Goal: Find specific page/section: Find specific page/section

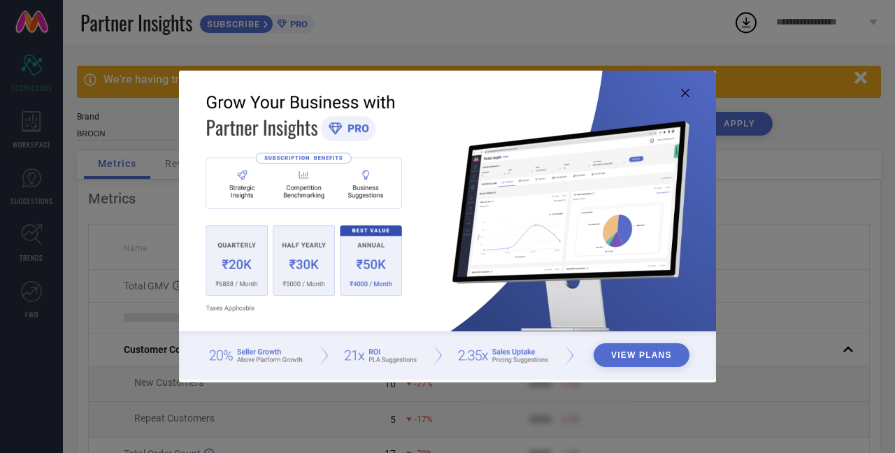
click at [685, 94] on icon at bounding box center [685, 93] width 8 height 8
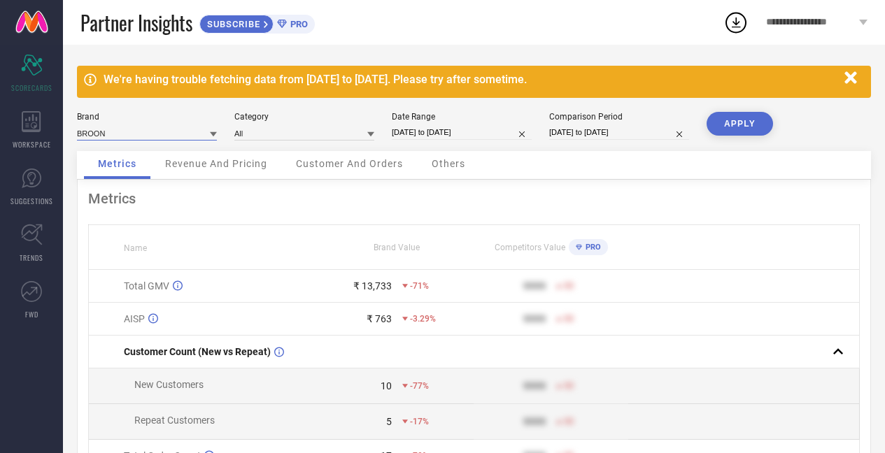
click at [155, 141] on div "BROON" at bounding box center [147, 133] width 140 height 15
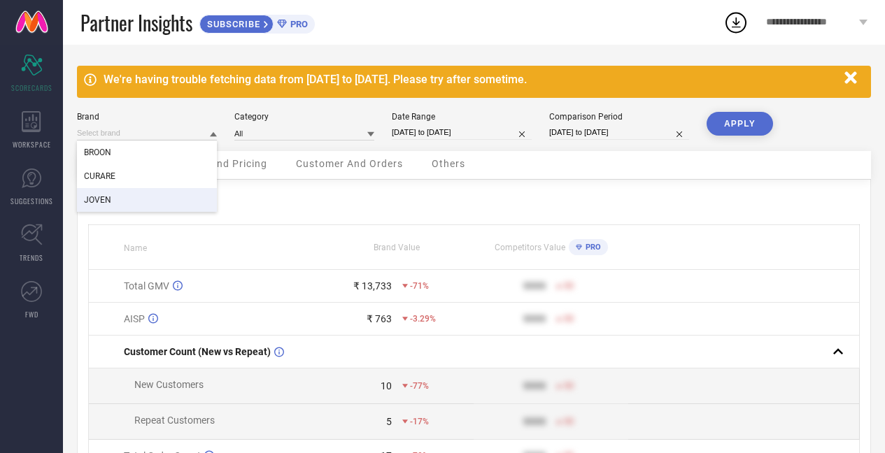
click at [129, 197] on div "JOVEN" at bounding box center [147, 200] width 140 height 24
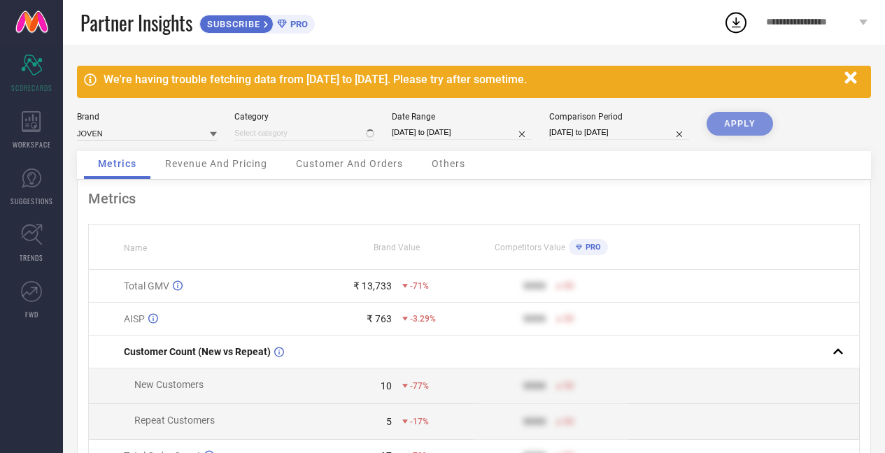
type input "All"
click at [411, 138] on input "[DATE] to [DATE]" at bounding box center [462, 132] width 140 height 15
select select "7"
select select "2025"
select select "8"
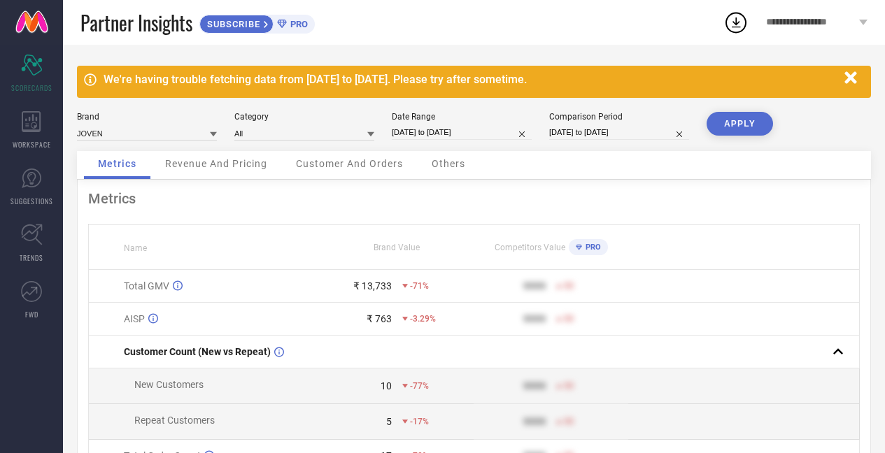
select select "2025"
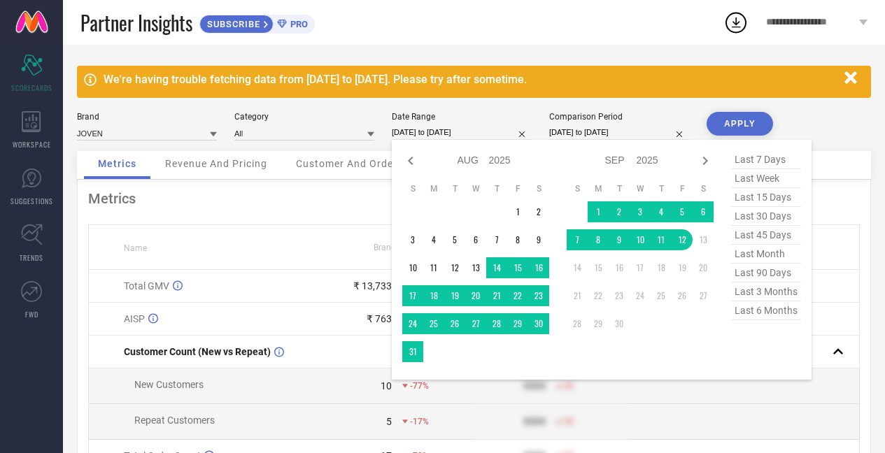
click at [767, 277] on span "last 90 days" at bounding box center [766, 273] width 70 height 19
type input "[DATE] to [DATE]"
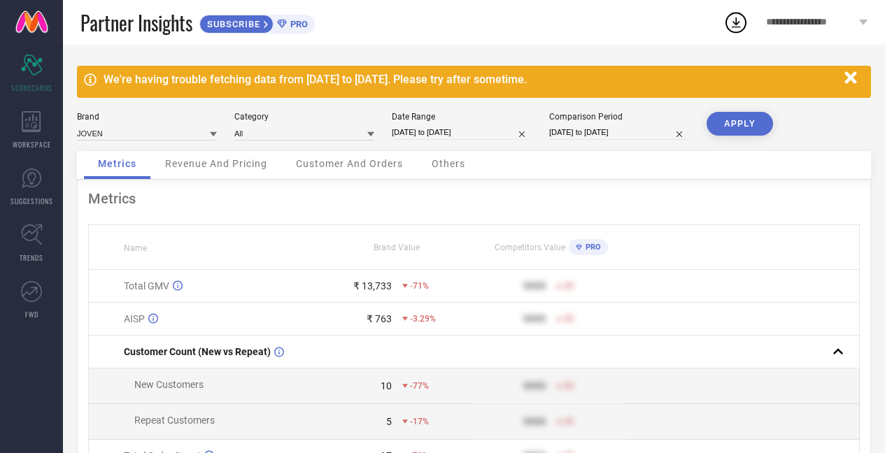
click at [736, 129] on button "APPLY" at bounding box center [739, 124] width 66 height 24
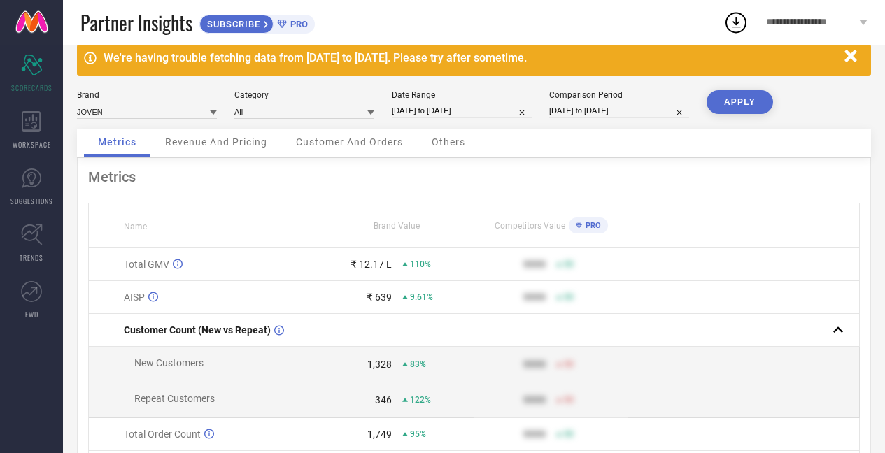
scroll to position [24, 0]
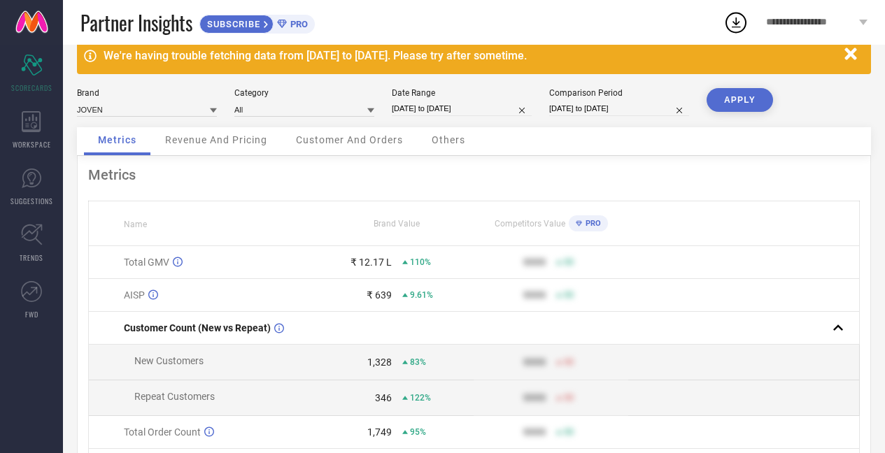
click at [373, 111] on icon at bounding box center [370, 110] width 7 height 7
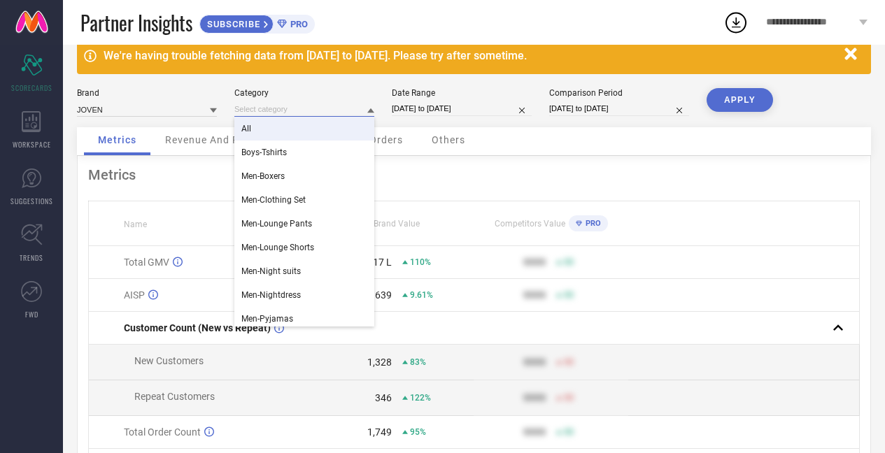
click at [341, 102] on input at bounding box center [304, 109] width 140 height 15
click at [433, 118] on div "Brand JOVEN Category All Boys-Tshirts Men-Boxers Men-Clothing Set Men-Lounge Pa…" at bounding box center [474, 107] width 794 height 39
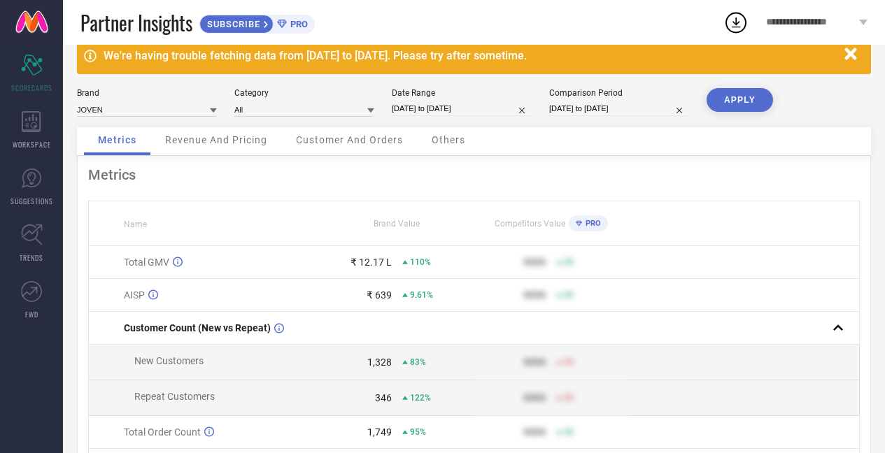
click at [433, 113] on input "[DATE] to [DATE]" at bounding box center [462, 108] width 140 height 15
select select "5"
select select "2025"
select select "6"
select select "2025"
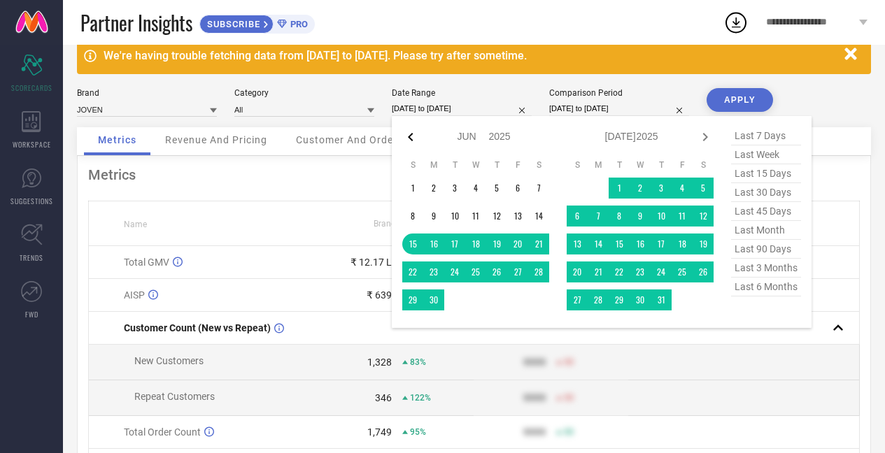
click at [411, 140] on icon at bounding box center [410, 137] width 5 height 8
select select "4"
select select "2025"
select select "5"
select select "2025"
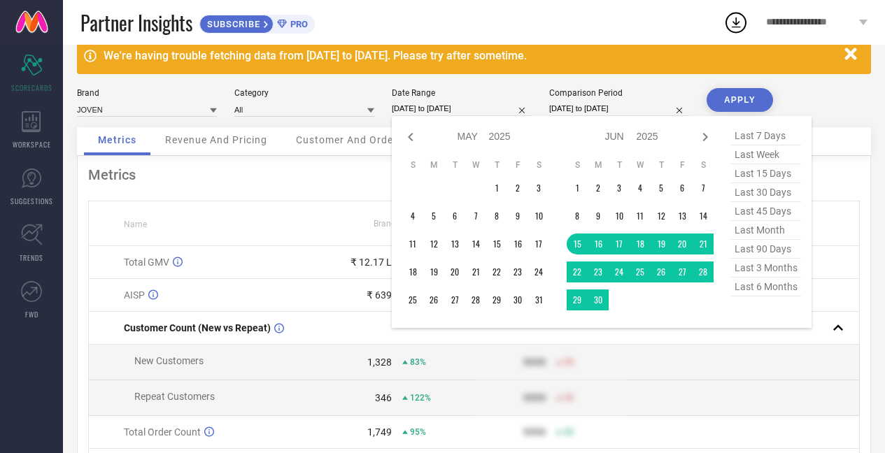
click at [411, 140] on icon at bounding box center [410, 137] width 5 height 8
select select "2"
select select "2025"
select select "3"
select select "2025"
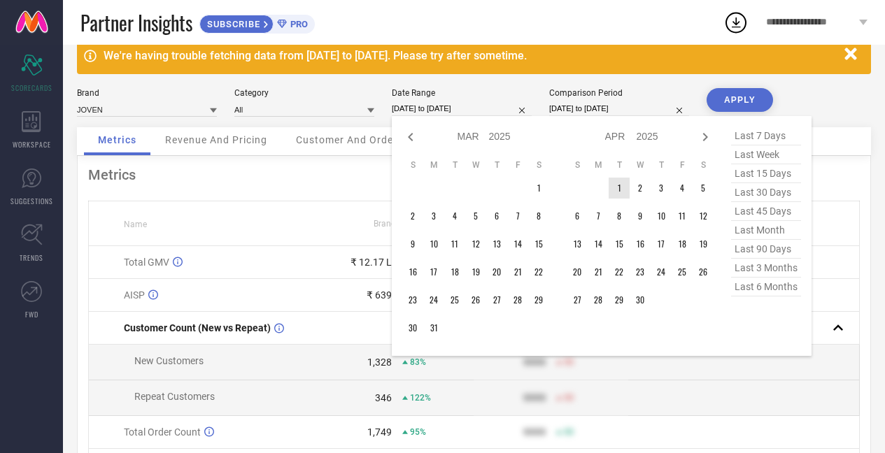
type input "After [DATE]"
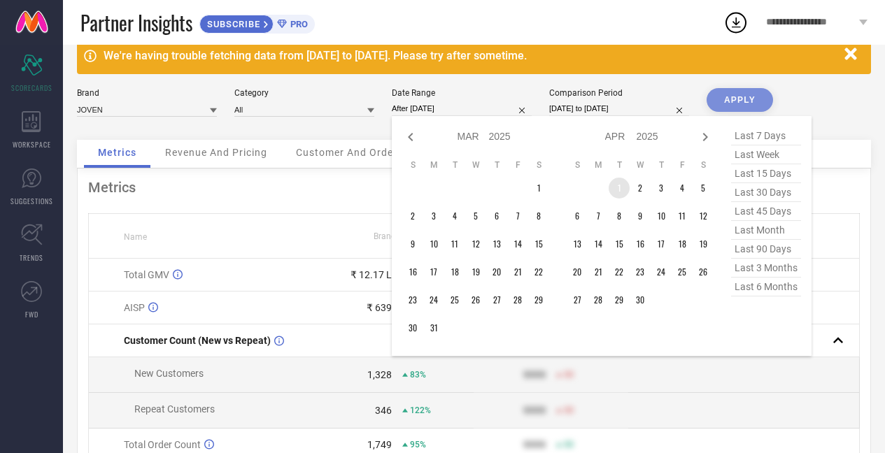
click at [622, 191] on td "1" at bounding box center [619, 188] width 21 height 21
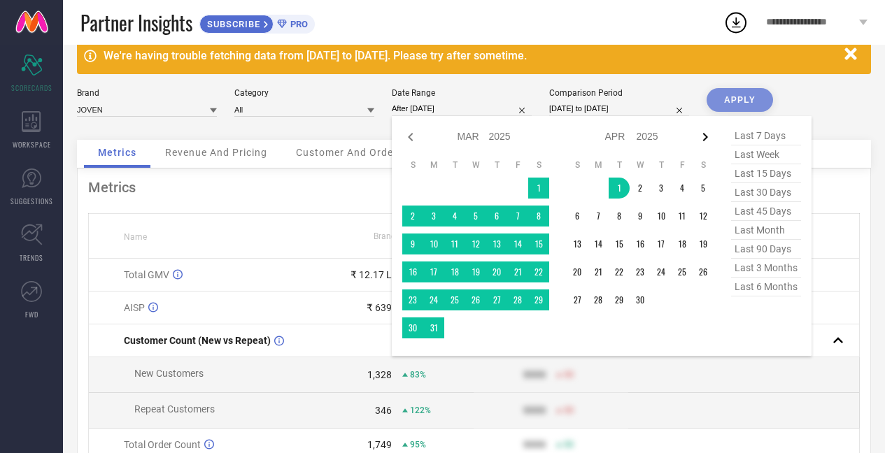
click at [700, 140] on icon at bounding box center [705, 137] width 17 height 17
select select "3"
select select "2025"
select select "4"
select select "2025"
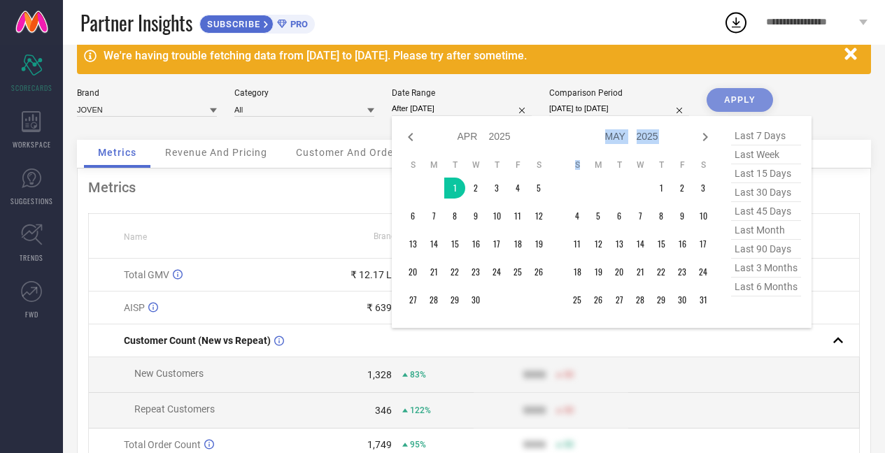
click at [700, 140] on icon at bounding box center [705, 137] width 17 height 17
select select "4"
select select "2025"
select select "5"
select select "2025"
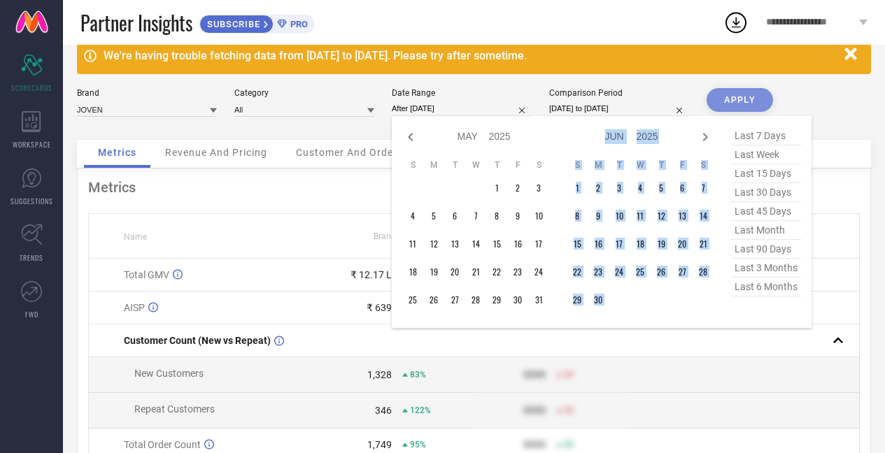
click at [700, 140] on icon at bounding box center [705, 137] width 17 height 17
select select "5"
select select "2025"
select select "6"
select select "2025"
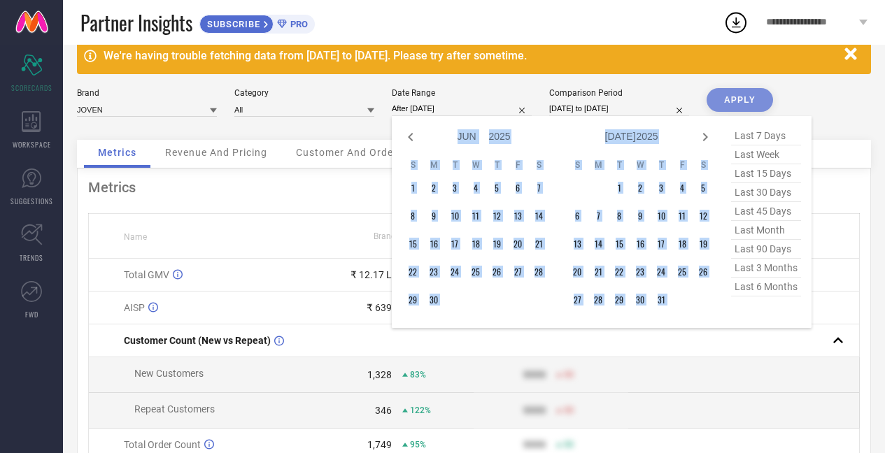
click at [700, 140] on icon at bounding box center [705, 137] width 17 height 17
select select "6"
select select "2025"
select select "7"
select select "2025"
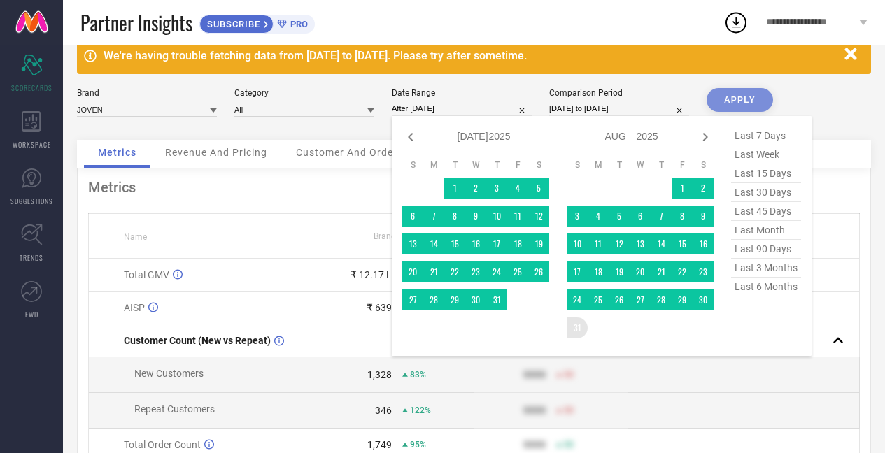
type input "[DATE] to [DATE]"
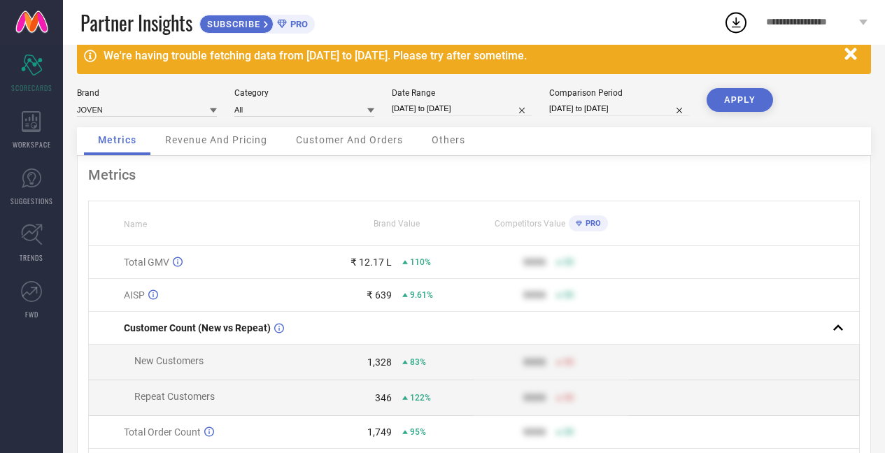
click at [737, 103] on button "APPLY" at bounding box center [739, 100] width 66 height 24
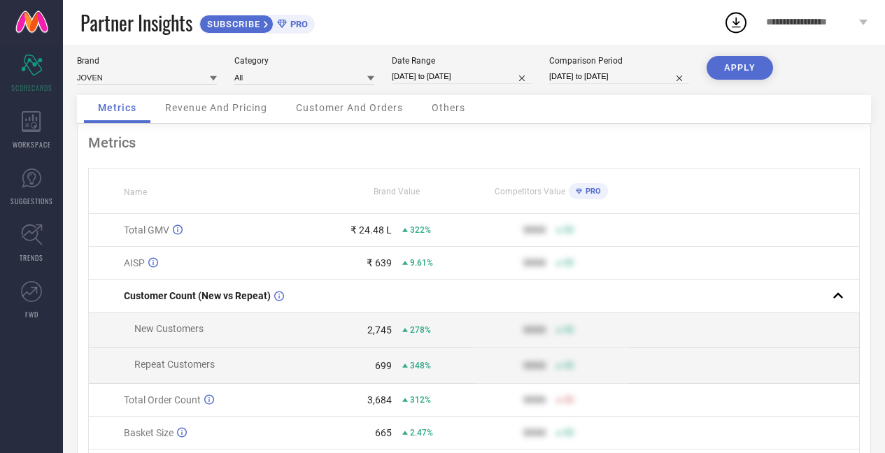
scroll to position [0, 0]
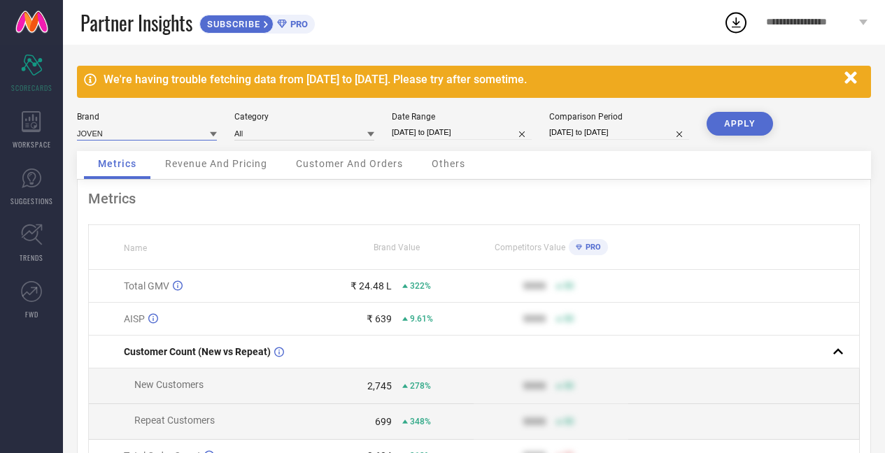
click at [204, 138] on input at bounding box center [147, 133] width 140 height 15
click at [157, 183] on div "BROON" at bounding box center [147, 176] width 140 height 24
type input "All"
click at [723, 127] on button "APPLY" at bounding box center [739, 124] width 66 height 24
click at [177, 133] on input at bounding box center [147, 133] width 140 height 15
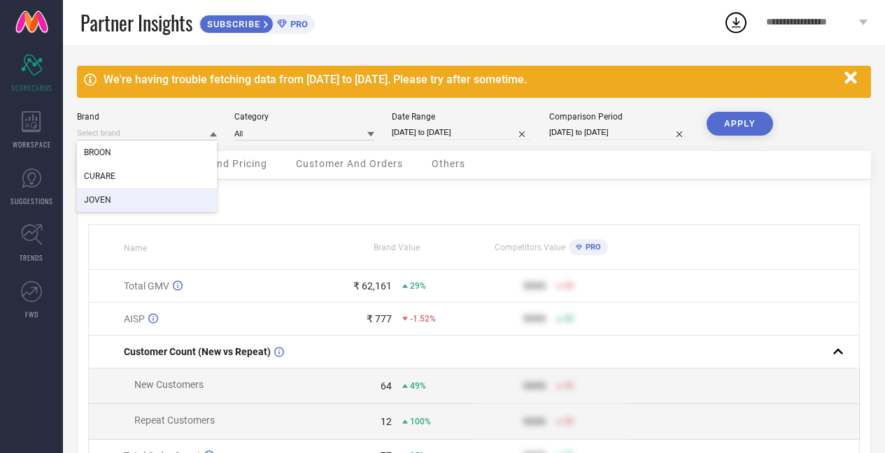
click at [133, 201] on div "JOVEN" at bounding box center [147, 200] width 140 height 24
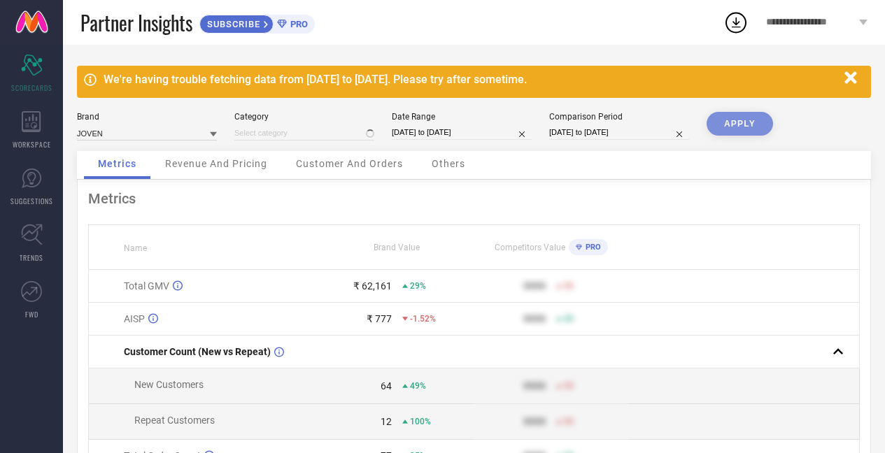
type input "All"
click at [151, 134] on input at bounding box center [147, 133] width 140 height 15
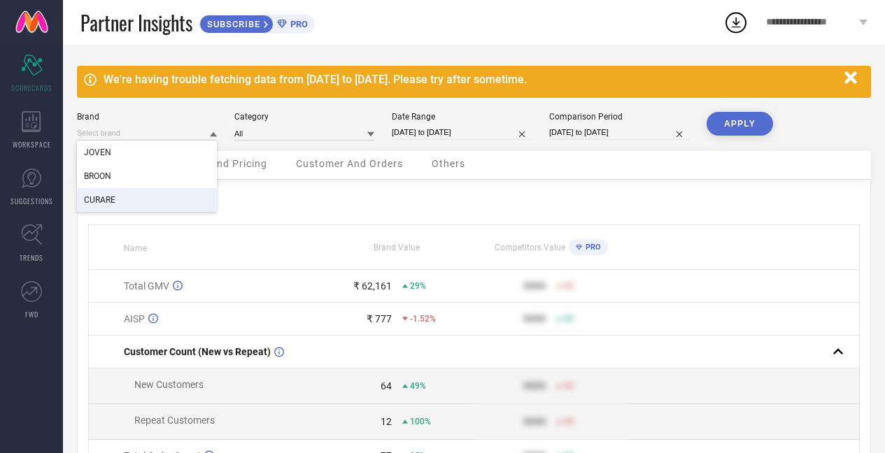
click at [127, 198] on div "CURARE" at bounding box center [147, 200] width 140 height 24
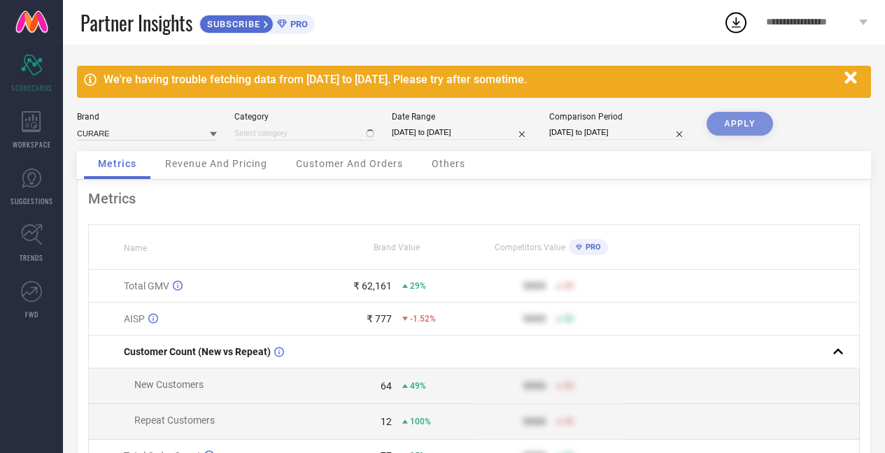
type input "All"
click at [738, 115] on button "APPLY" at bounding box center [739, 124] width 66 height 24
